Goal: Task Accomplishment & Management: Manage account settings

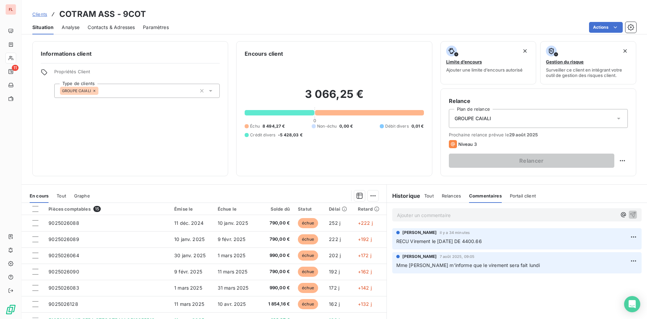
scroll to position [125, 0]
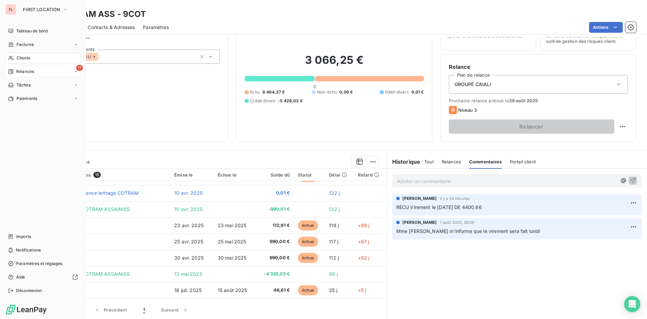
click at [34, 71] on div "11 Relances" at bounding box center [42, 71] width 75 height 11
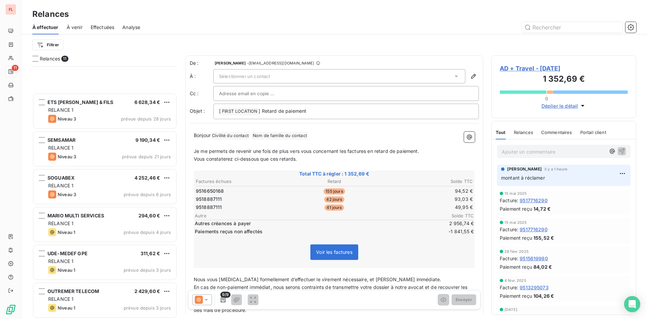
scroll to position [163, 0]
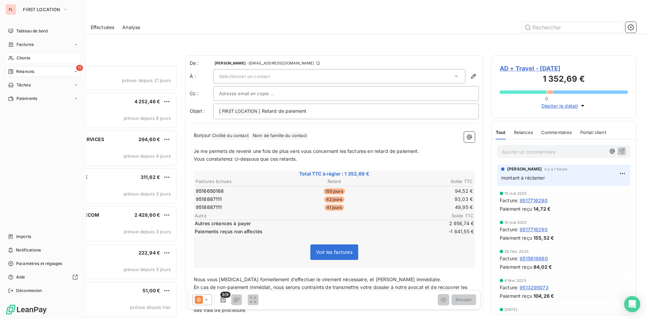
click at [21, 56] on span "Clients" at bounding box center [23, 58] width 13 height 6
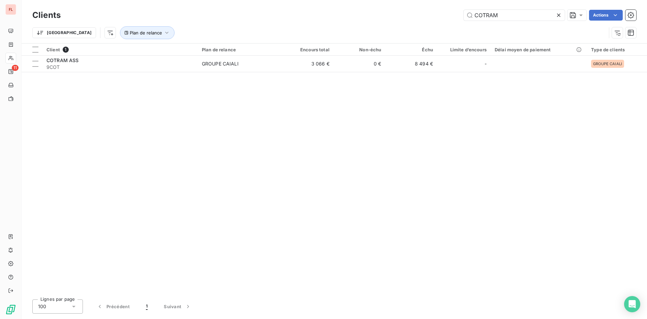
click at [503, 8] on div "Clients COTRAM Actions" at bounding box center [334, 15] width 604 height 14
click at [509, 7] on div "Clients COTRAM Actions Trier Plan de relance" at bounding box center [335, 21] width 626 height 43
click at [509, 12] on input "COTRAM" at bounding box center [514, 15] width 101 height 11
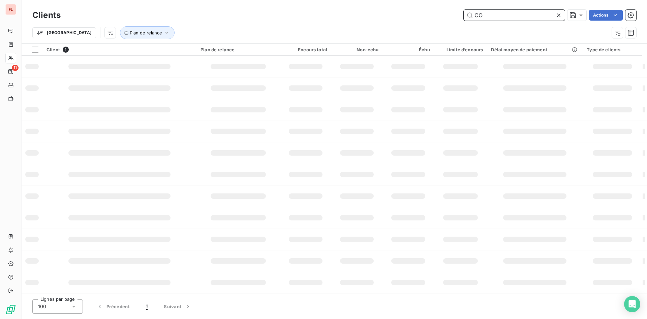
type input "C"
type input "DIGICEL"
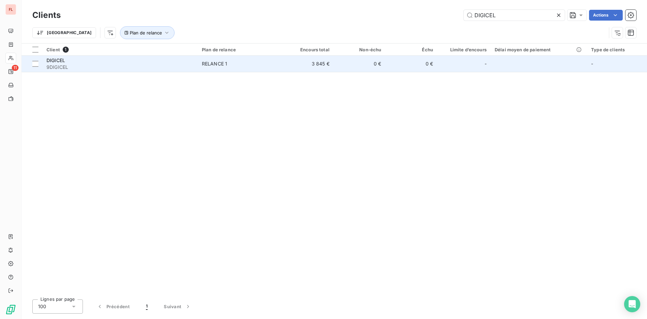
click at [320, 62] on td "3 845 €" at bounding box center [308, 64] width 52 height 16
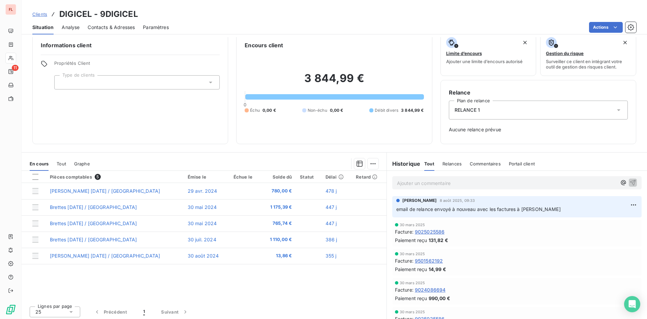
scroll to position [10, 0]
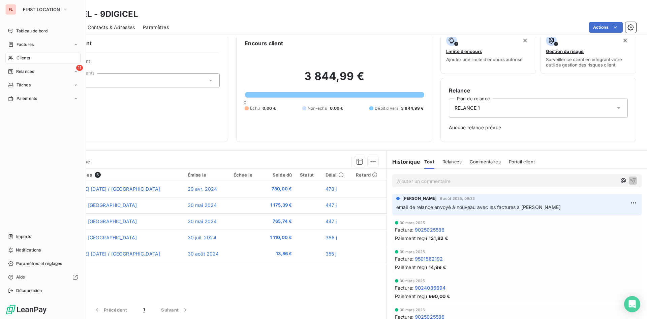
click at [35, 59] on div "Clients" at bounding box center [42, 58] width 75 height 11
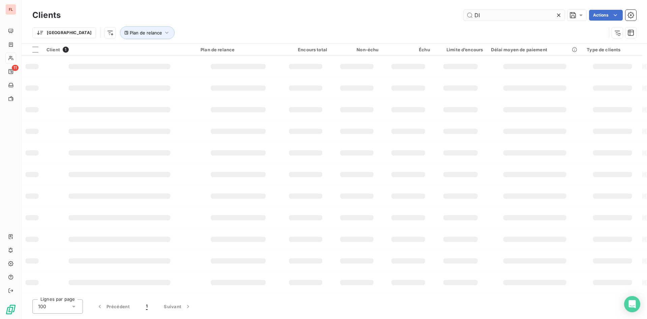
type input "D"
type input "EIFFAGE"
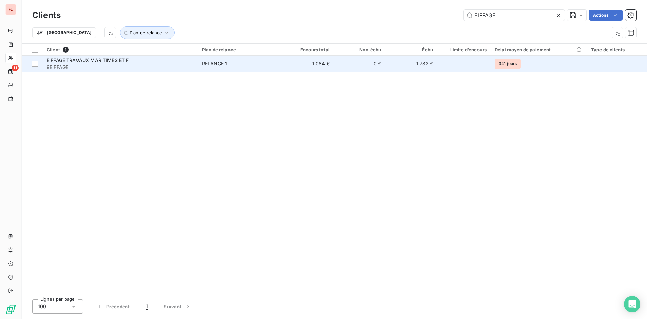
click at [227, 63] on div "RELANCE 1" at bounding box center [214, 63] width 25 height 7
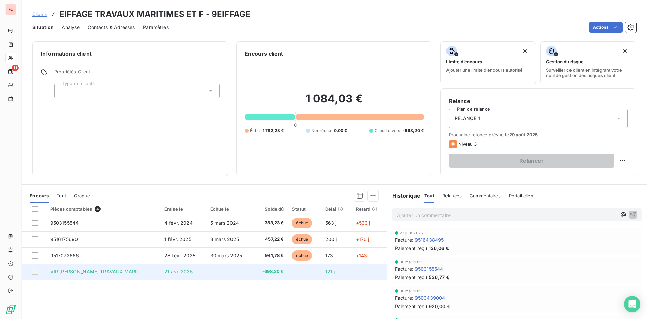
scroll to position [34, 0]
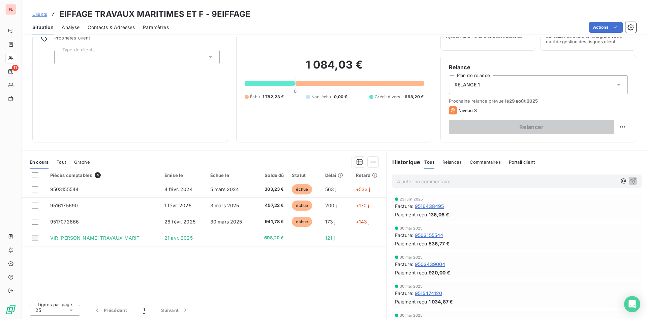
click at [295, 252] on div "Pièces comptables 4 Émise le Échue le Solde dû Statut Délai Retard 9503155544 4…" at bounding box center [204, 234] width 365 height 130
click at [47, 15] on div "Clients EIFFAGE TRAVAUX MARITIMES ET F - 9EIFFAGE" at bounding box center [141, 14] width 218 height 12
click at [40, 18] on div "Clients EIFFAGE TRAVAUX MARITIMES ET F - 9EIFFAGE" at bounding box center [141, 14] width 218 height 12
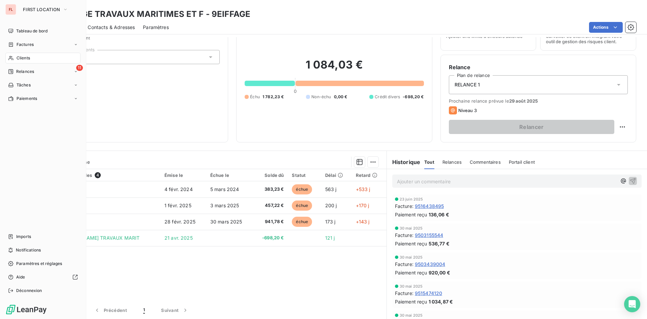
click at [26, 58] on span "Clients" at bounding box center [23, 58] width 13 height 6
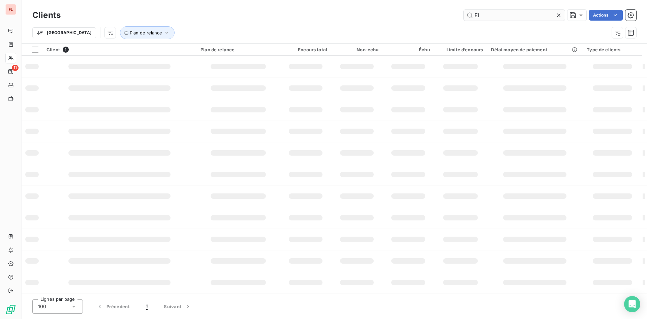
type input "E"
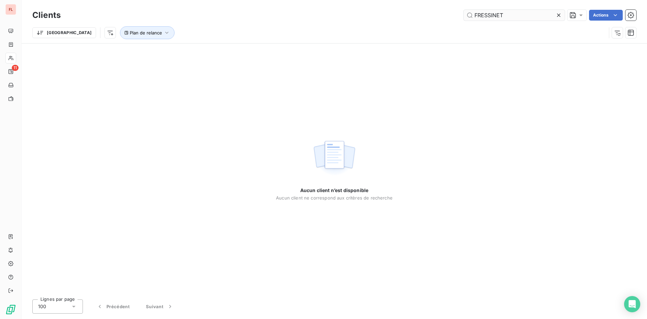
click at [511, 17] on input "FRESSINET" at bounding box center [514, 15] width 101 height 11
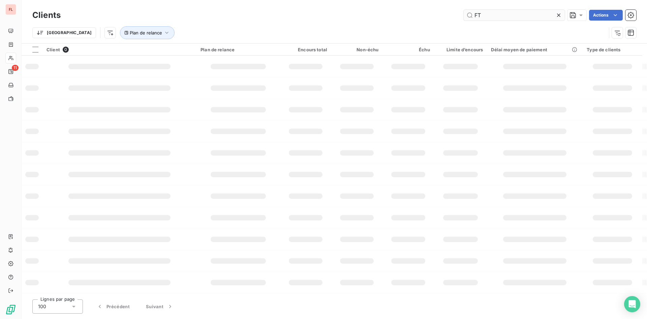
type input "F"
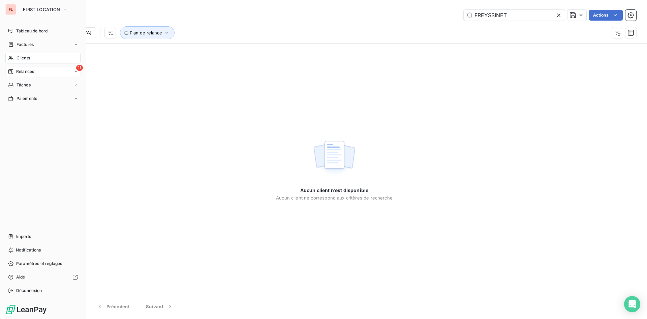
type input "FREYSSINET"
click at [45, 70] on div "11 Relances" at bounding box center [42, 71] width 75 height 11
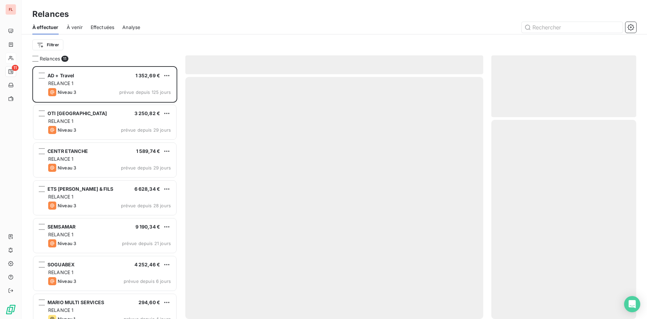
scroll to position [247, 140]
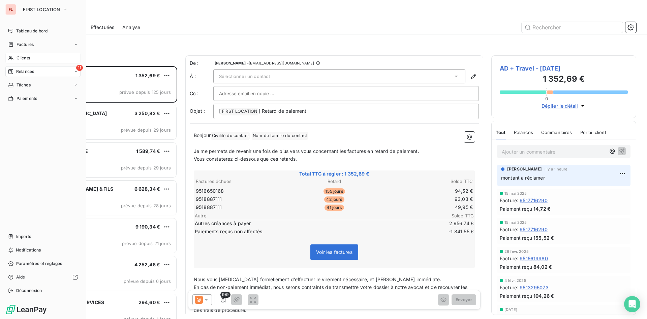
click at [19, 57] on span "Clients" at bounding box center [23, 58] width 13 height 6
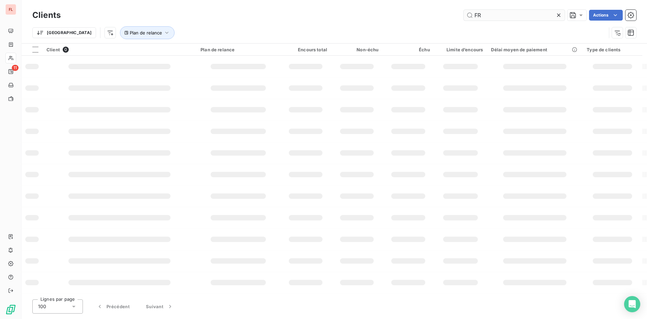
type input "F"
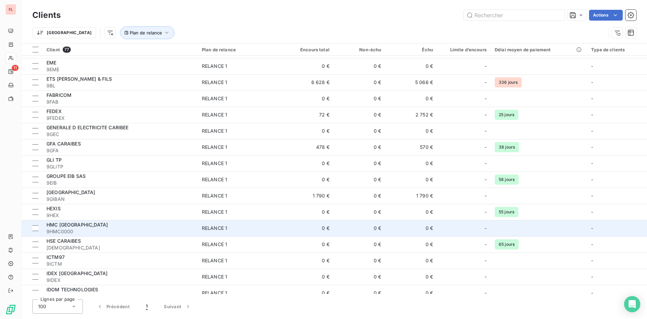
scroll to position [438, 0]
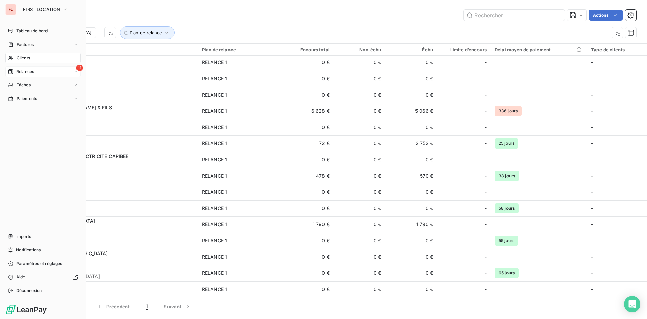
click at [23, 72] on span "Relances" at bounding box center [25, 71] width 18 height 6
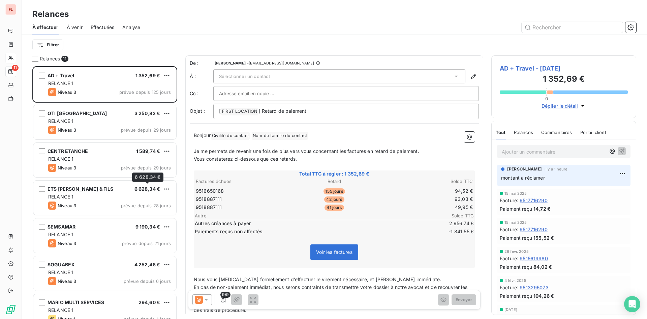
scroll to position [163, 0]
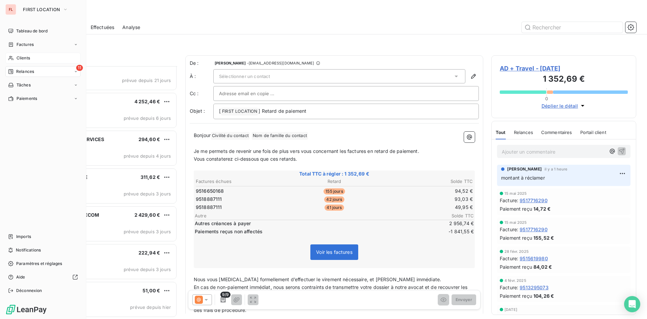
click at [31, 59] on div "Clients" at bounding box center [42, 58] width 75 height 11
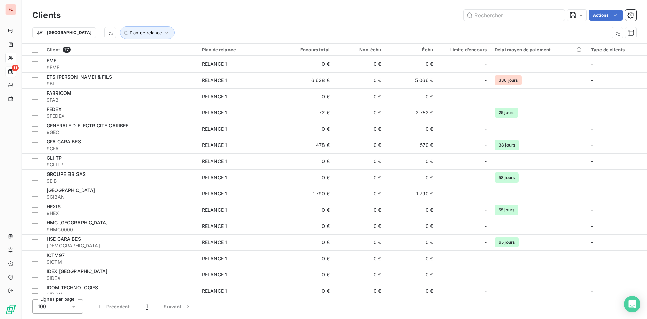
scroll to position [368, 0]
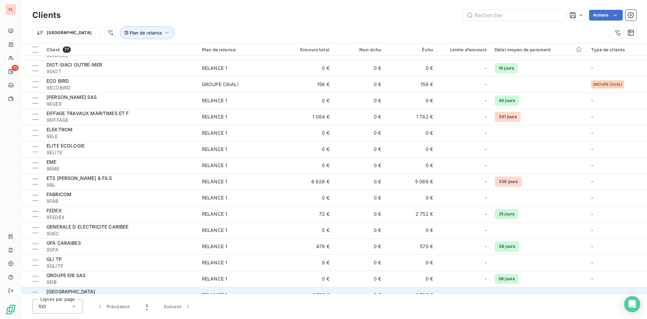
click at [116, 291] on div "[GEOGRAPHIC_DATA]" at bounding box center [120, 291] width 147 height 7
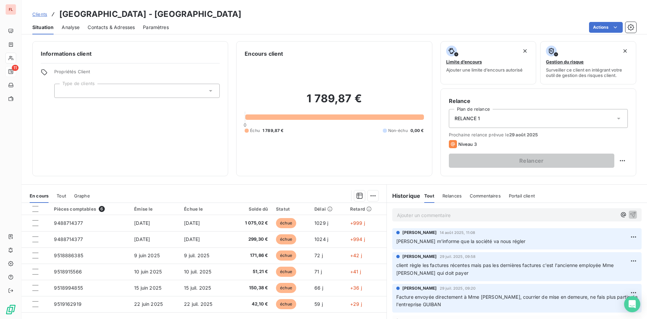
click at [496, 243] on span "[PERSON_NAME] m'informe que la société va nous régler" at bounding box center [460, 241] width 129 height 6
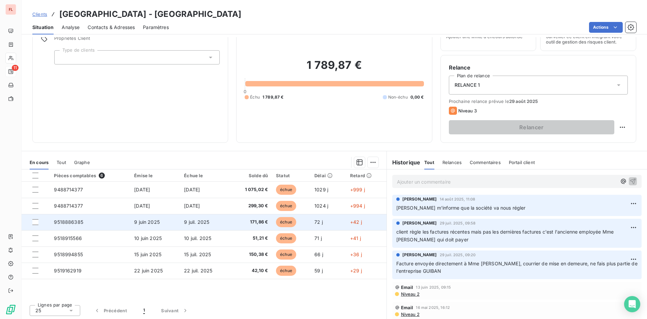
scroll to position [34, 0]
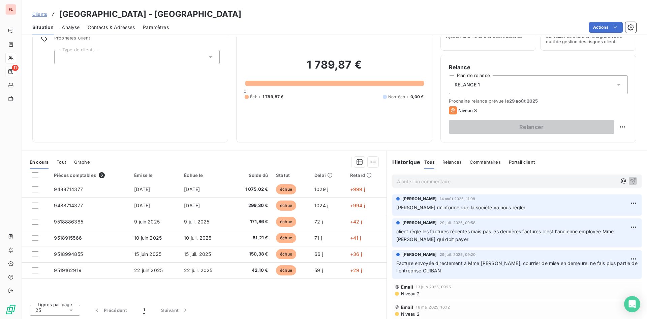
click at [38, 13] on span "Clients" at bounding box center [39, 13] width 15 height 5
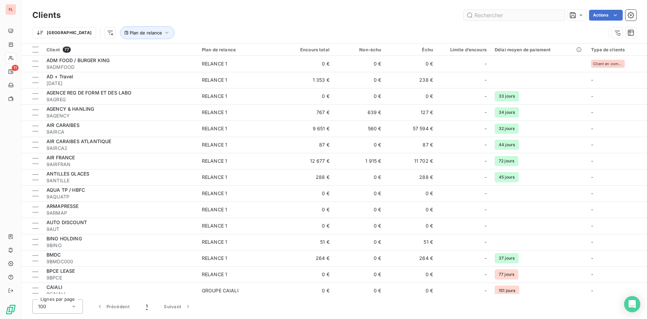
click at [511, 10] on input "text" at bounding box center [514, 15] width 101 height 11
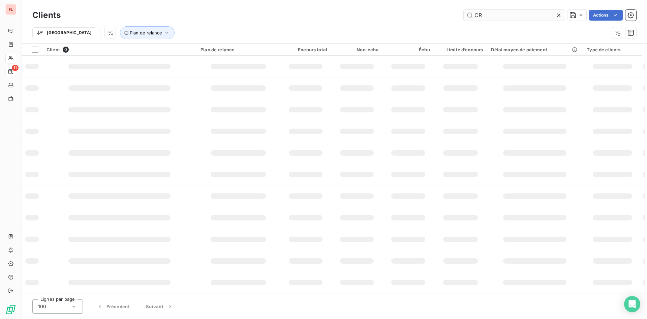
type input "C"
type input "PHP"
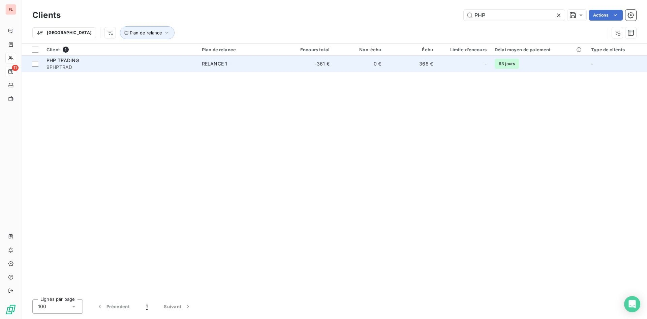
click at [224, 64] on div "RELANCE 1" at bounding box center [214, 63] width 25 height 7
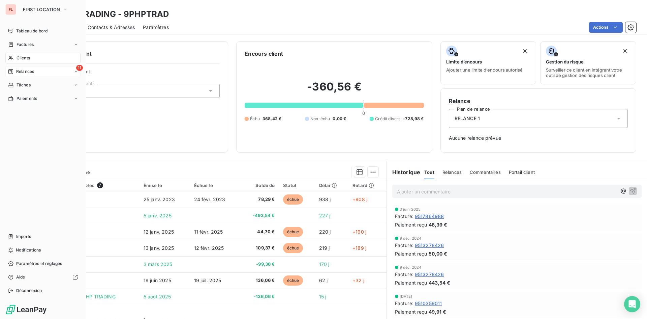
click at [35, 56] on div "Clients" at bounding box center [42, 58] width 75 height 11
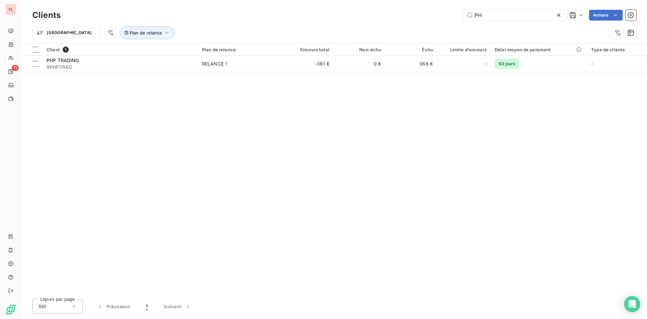
type input "P"
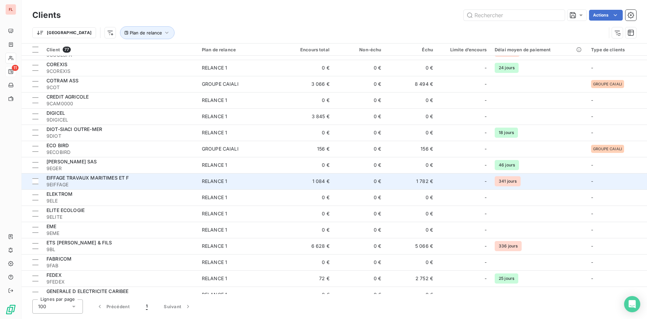
scroll to position [405, 0]
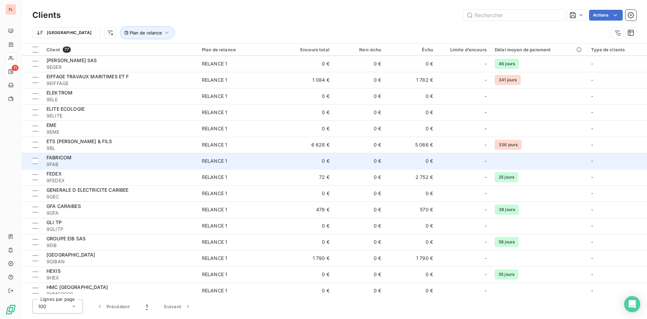
click at [253, 160] on span "RELANCE 1" at bounding box center [240, 160] width 76 height 7
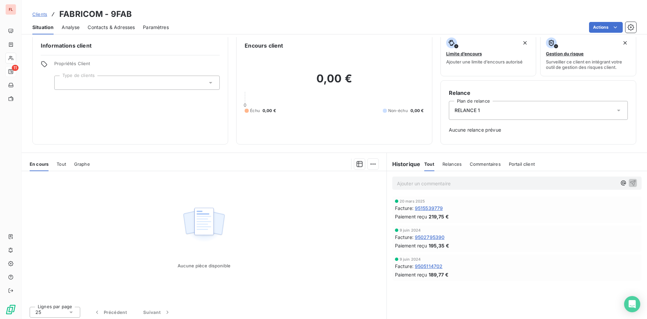
scroll to position [10, 0]
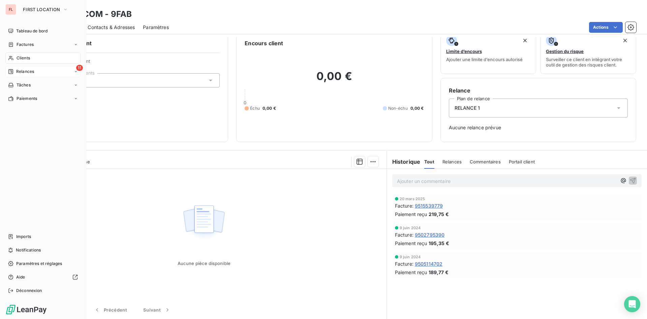
click at [26, 71] on span "Relances" at bounding box center [25, 71] width 18 height 6
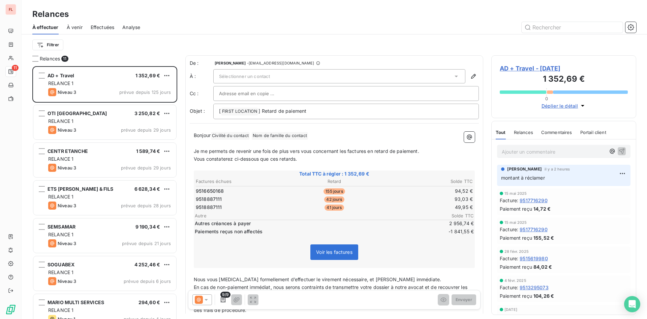
click at [74, 27] on span "À venir" at bounding box center [75, 27] width 16 height 7
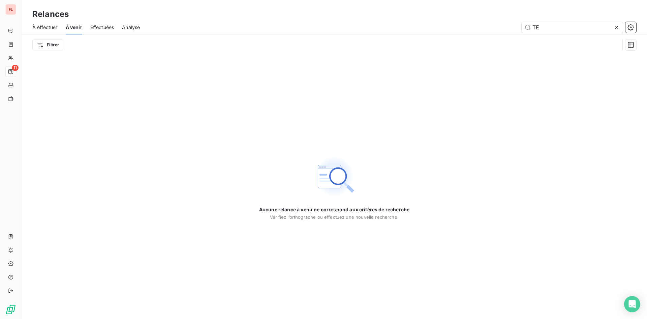
type input "T"
click at [546, 28] on input "PRO CAP" at bounding box center [572, 27] width 101 height 11
click at [557, 27] on input "PROCAP" at bounding box center [572, 27] width 101 height 11
type input "PROCAP"
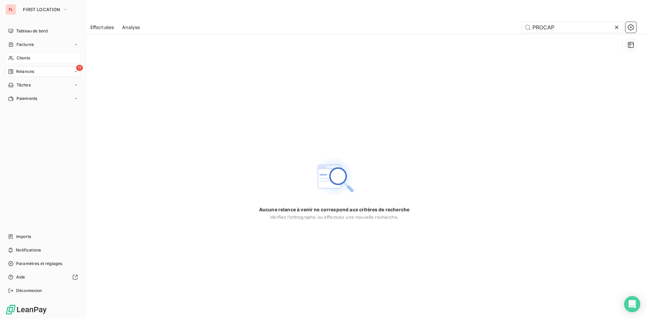
click at [34, 61] on div "Clients" at bounding box center [42, 58] width 75 height 11
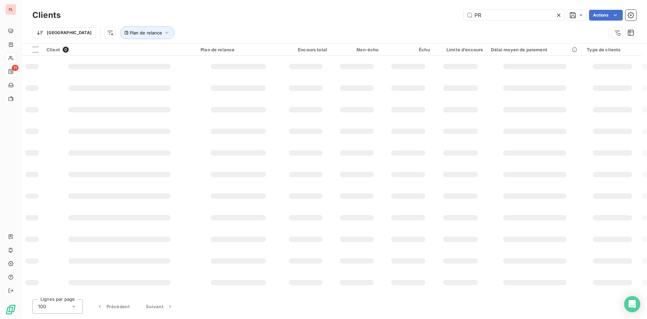
type input "P"
type input "R"
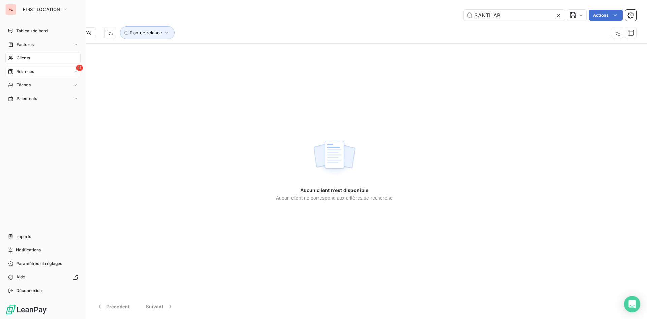
type input "SANTILAB"
click at [30, 71] on span "Relances" at bounding box center [25, 71] width 18 height 6
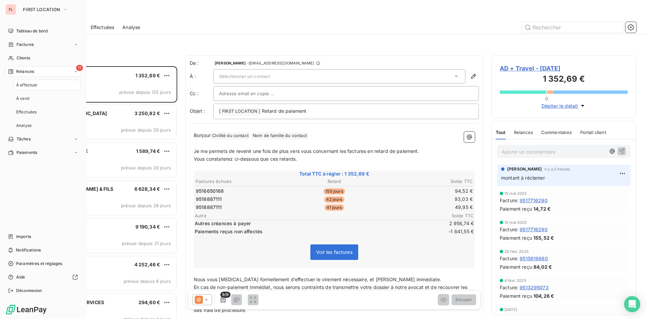
scroll to position [247, 140]
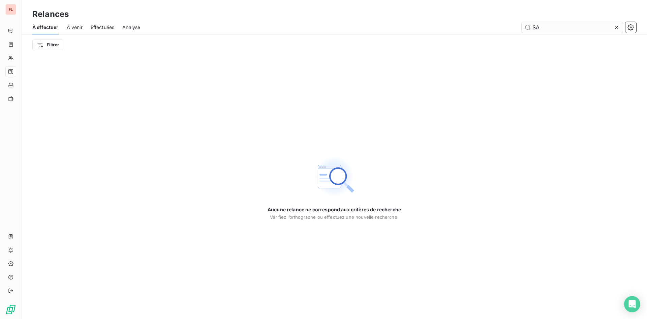
type input "S"
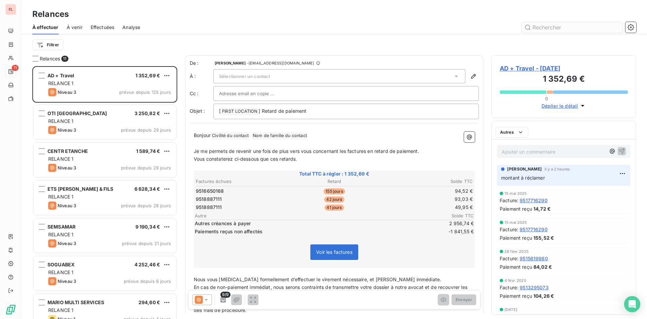
scroll to position [247, 140]
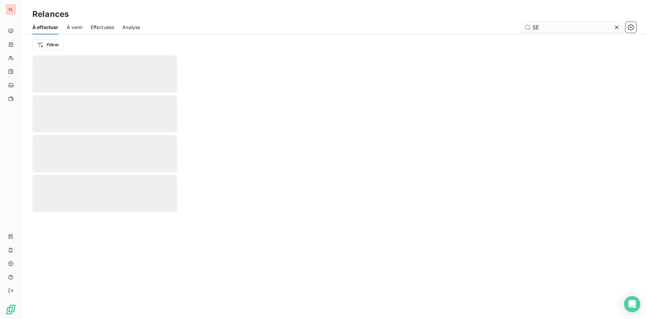
type input "S"
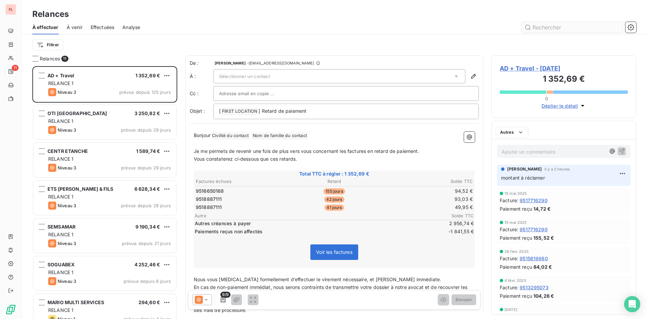
scroll to position [247, 140]
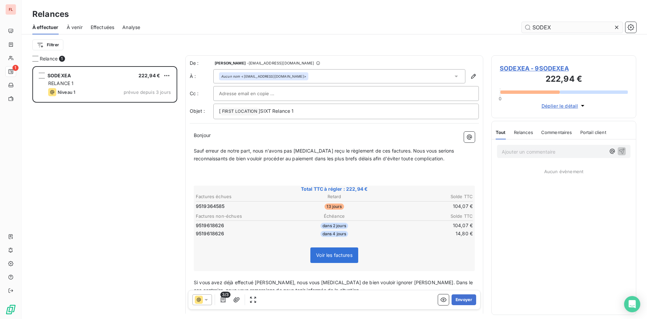
scroll to position [247, 140]
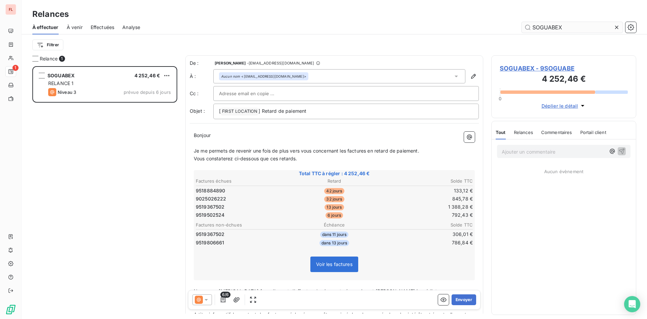
scroll to position [247, 140]
click at [541, 151] on p "Ajouter un commentaire ﻿" at bounding box center [554, 151] width 104 height 8
click at [620, 150] on icon "button" at bounding box center [622, 151] width 6 height 6
click at [569, 25] on input "SOGUABEX" at bounding box center [572, 27] width 101 height 11
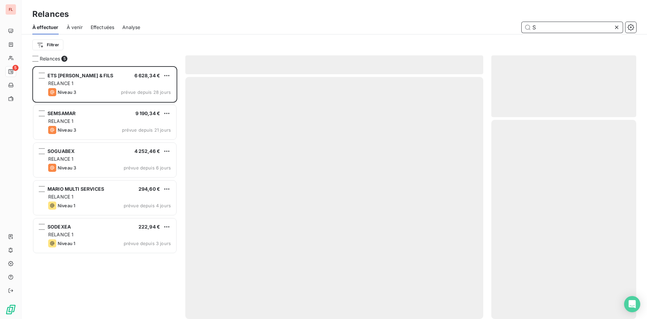
scroll to position [247, 140]
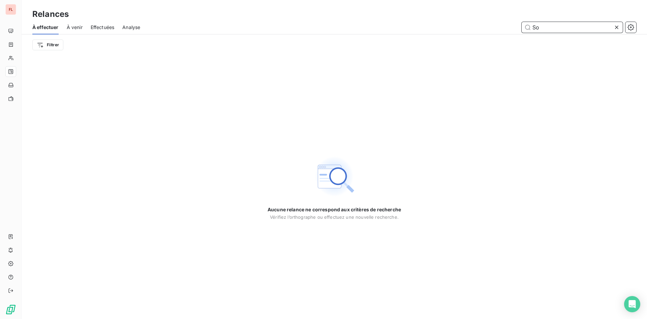
type input "S"
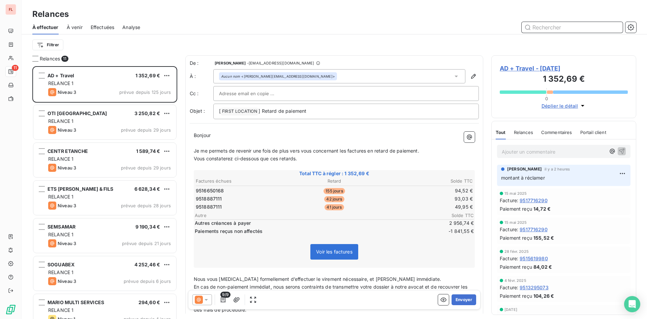
scroll to position [247, 140]
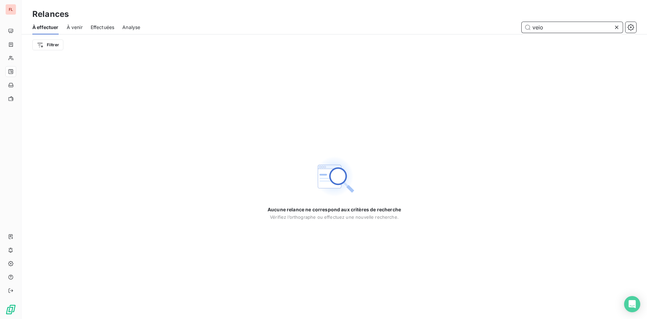
type input "veio"
